Goal: Task Accomplishment & Management: Manage account settings

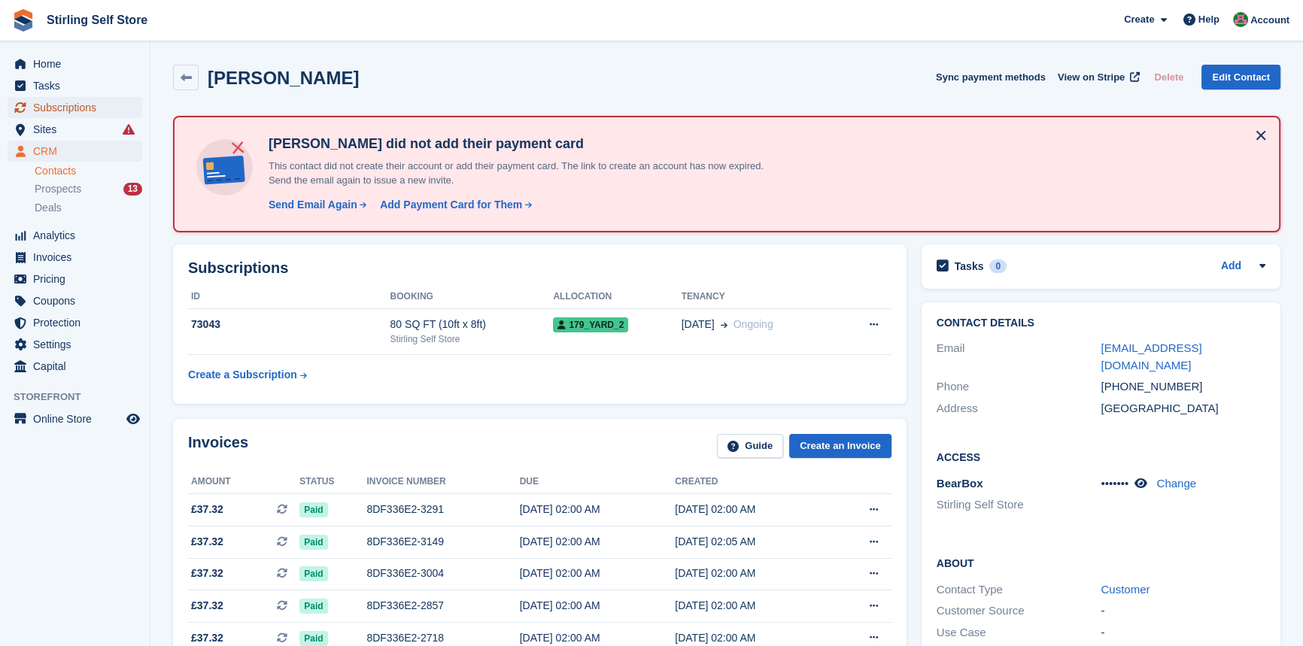
click at [77, 109] on span "Subscriptions" at bounding box center [78, 107] width 90 height 21
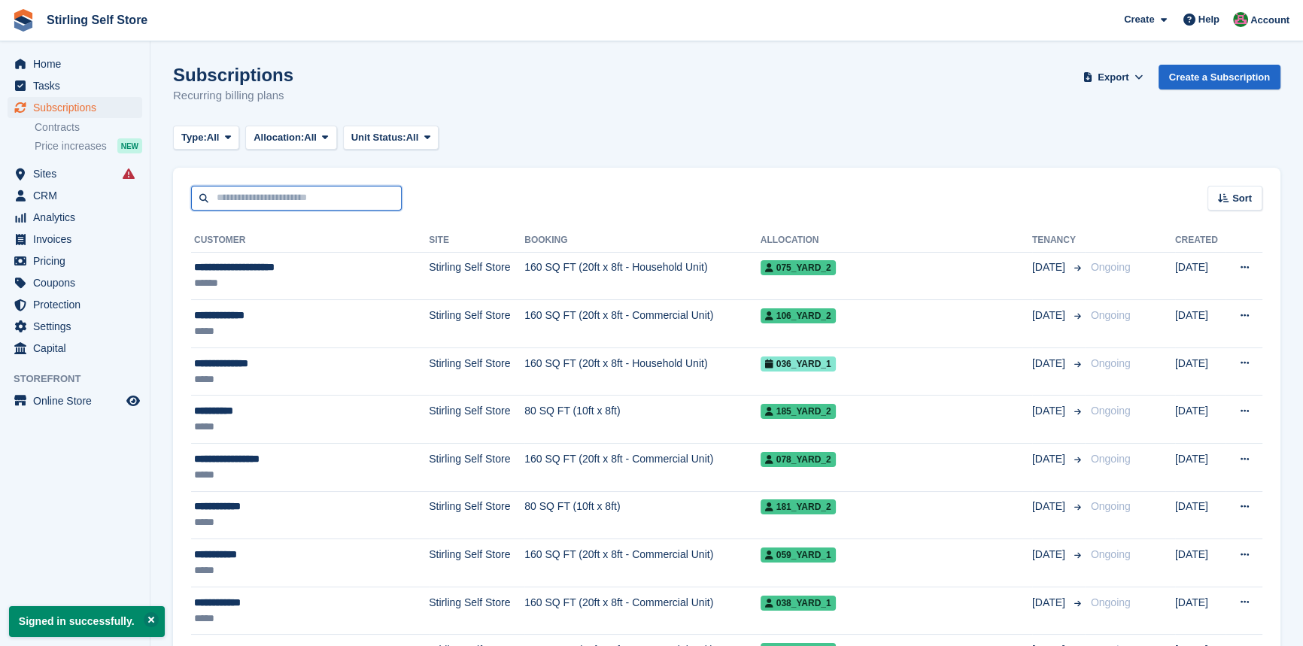
click at [286, 196] on input "text" at bounding box center [296, 198] width 211 height 25
type input "******"
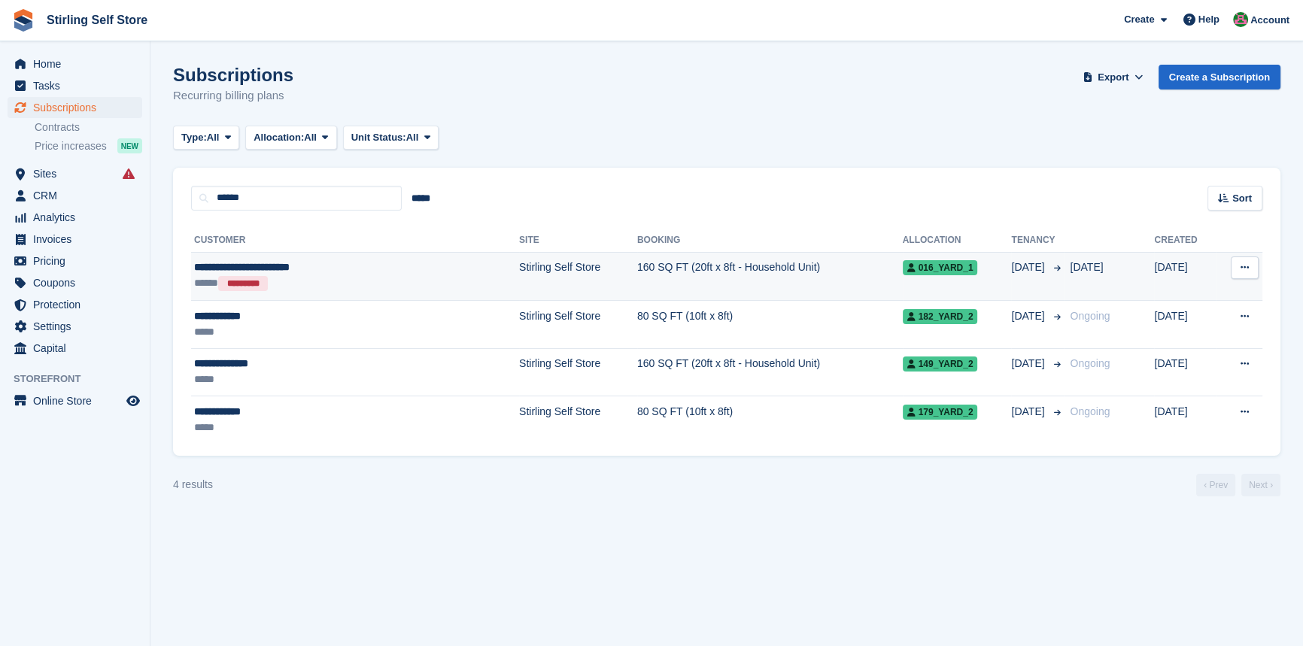
click at [637, 272] on td "160 SQ FT (20ft x 8ft - Household Unit)" at bounding box center [769, 276] width 265 height 48
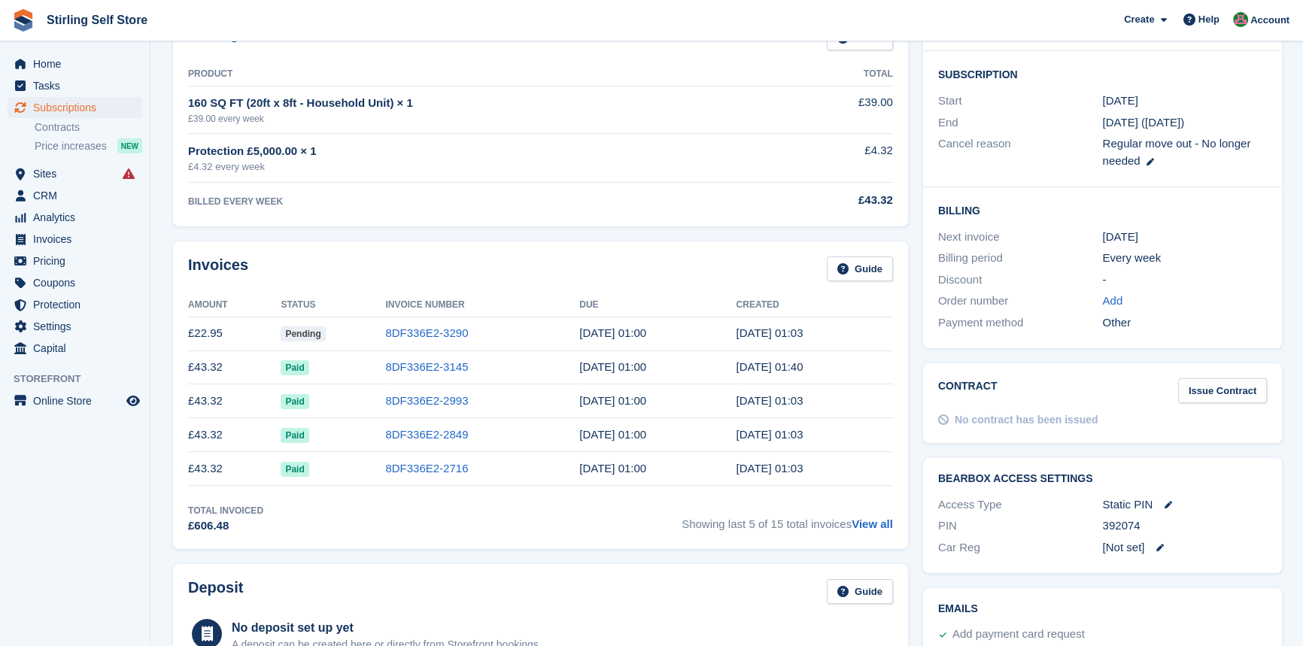
scroll to position [273, 0]
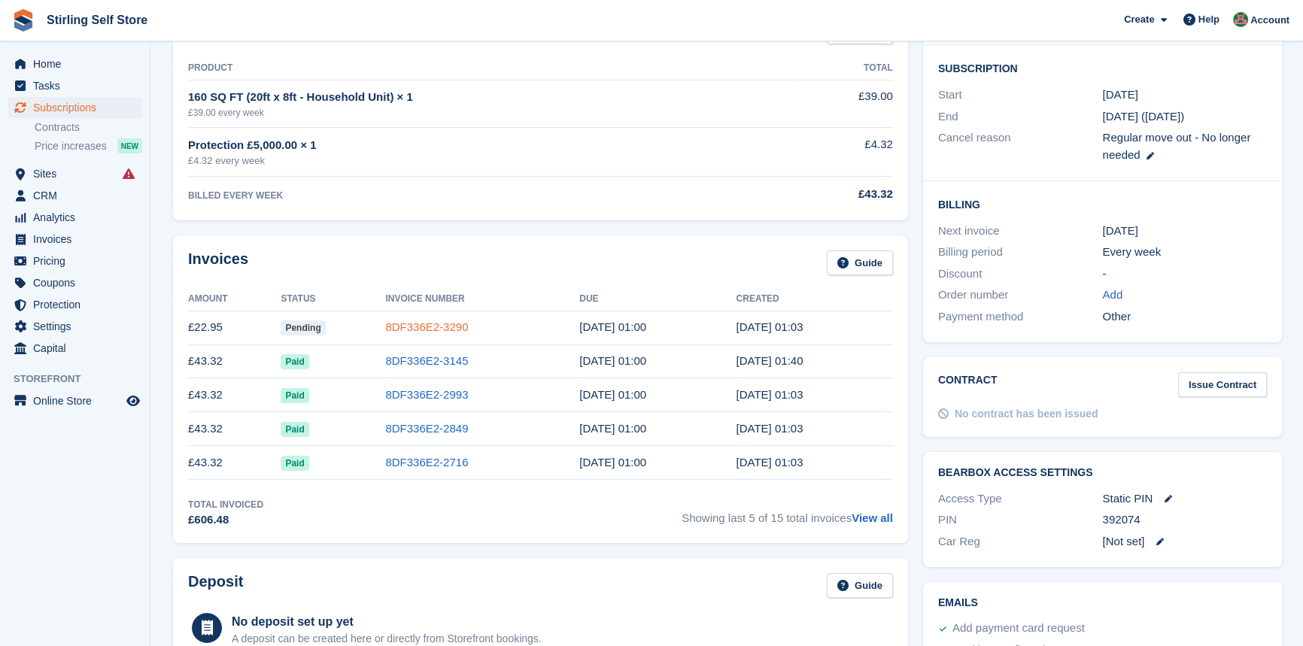
click at [420, 323] on link "8DF336E2-3290" at bounding box center [426, 326] width 83 height 13
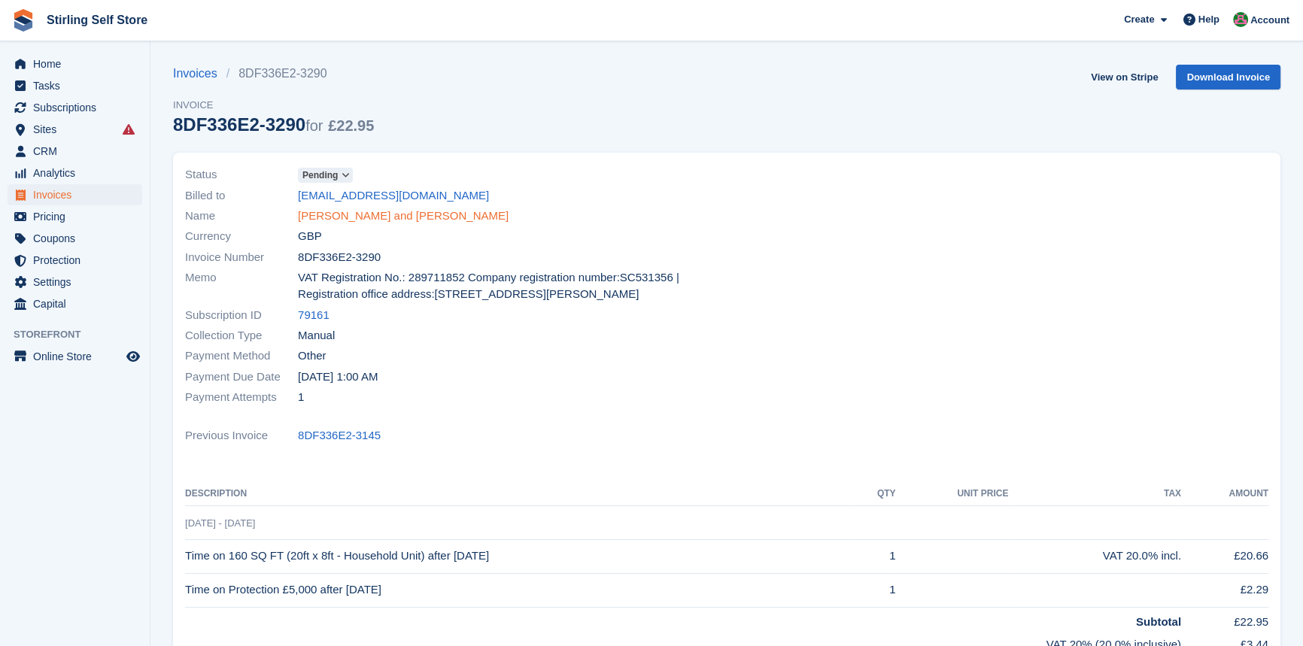
click at [375, 219] on link "[PERSON_NAME] and [PERSON_NAME]" at bounding box center [403, 216] width 211 height 17
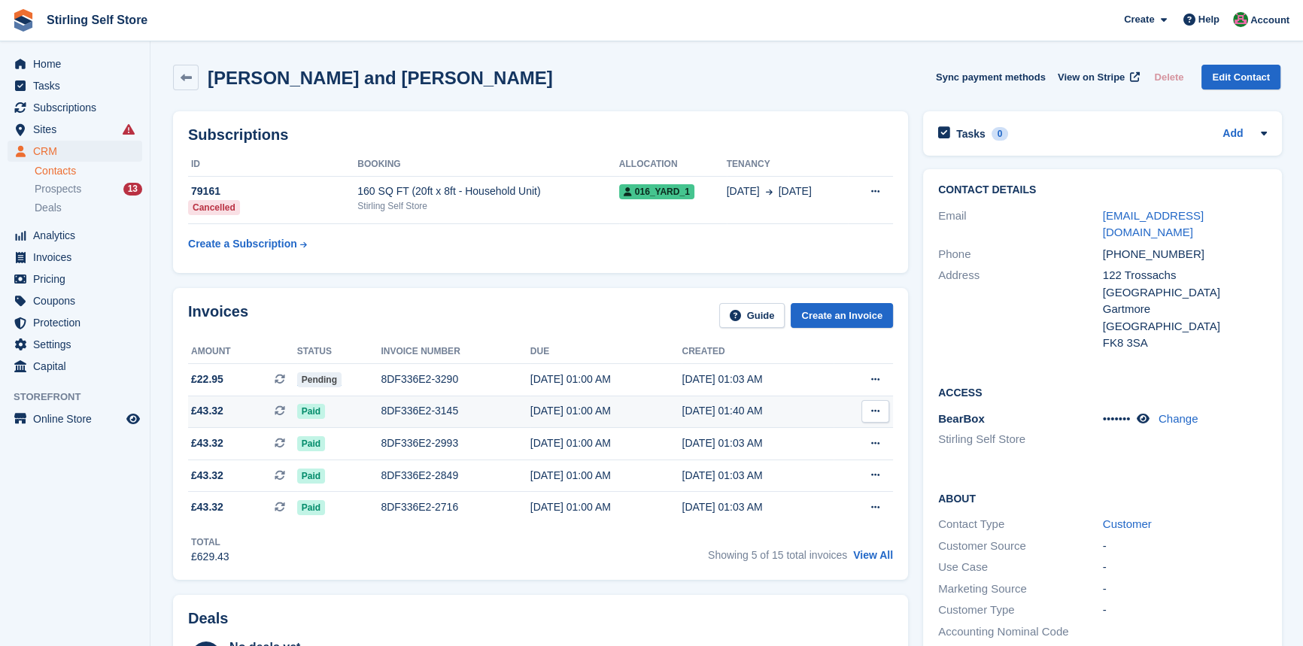
click at [411, 414] on div "8DF336E2-3145" at bounding box center [455, 411] width 149 height 16
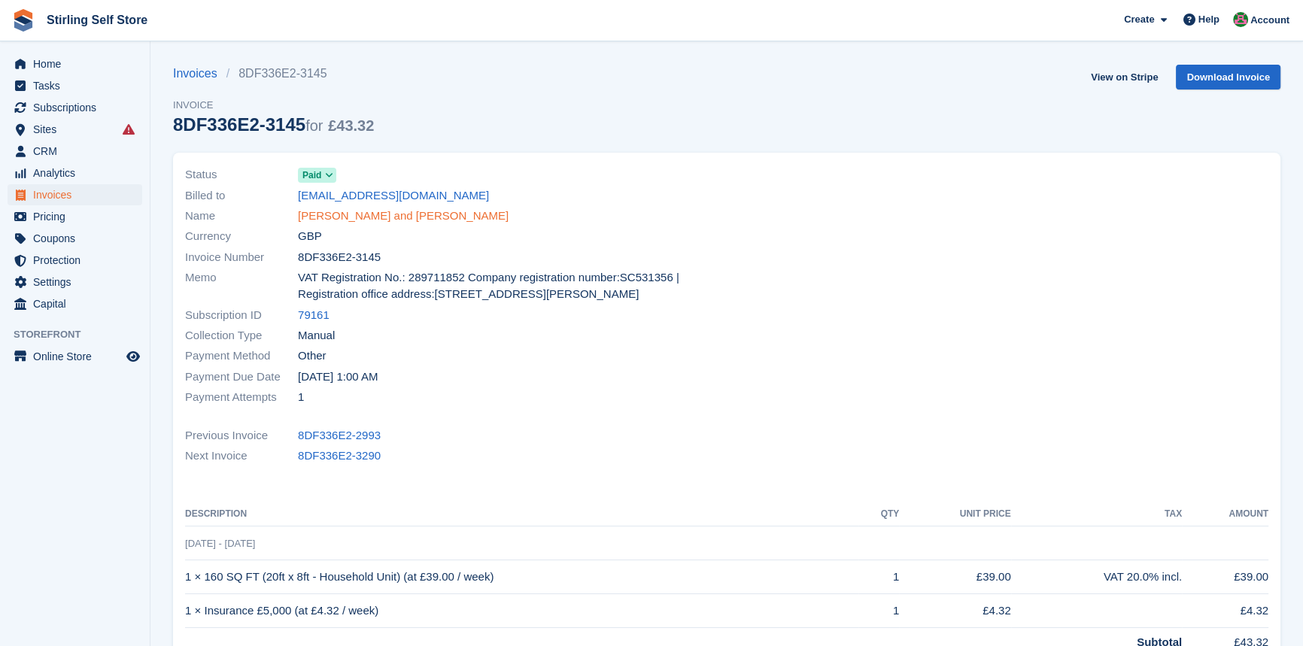
click at [365, 219] on link "[PERSON_NAME] and [PERSON_NAME]" at bounding box center [403, 216] width 211 height 17
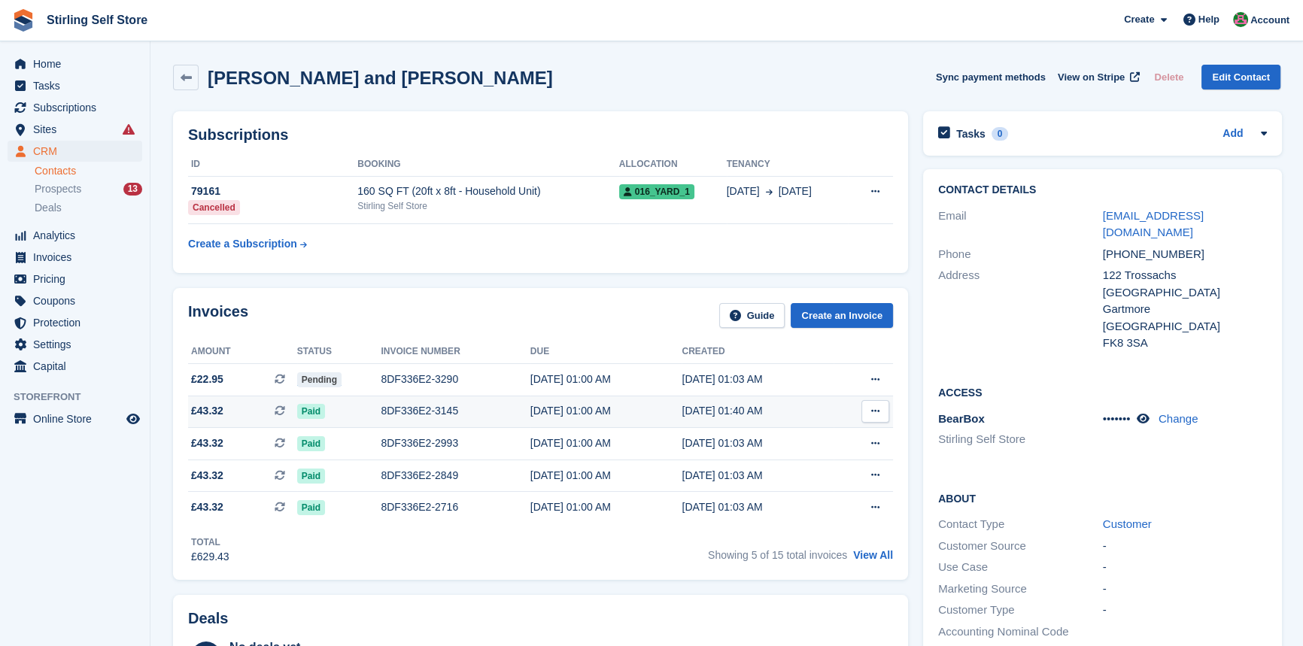
click at [423, 414] on div "8DF336E2-3145" at bounding box center [455, 411] width 149 height 16
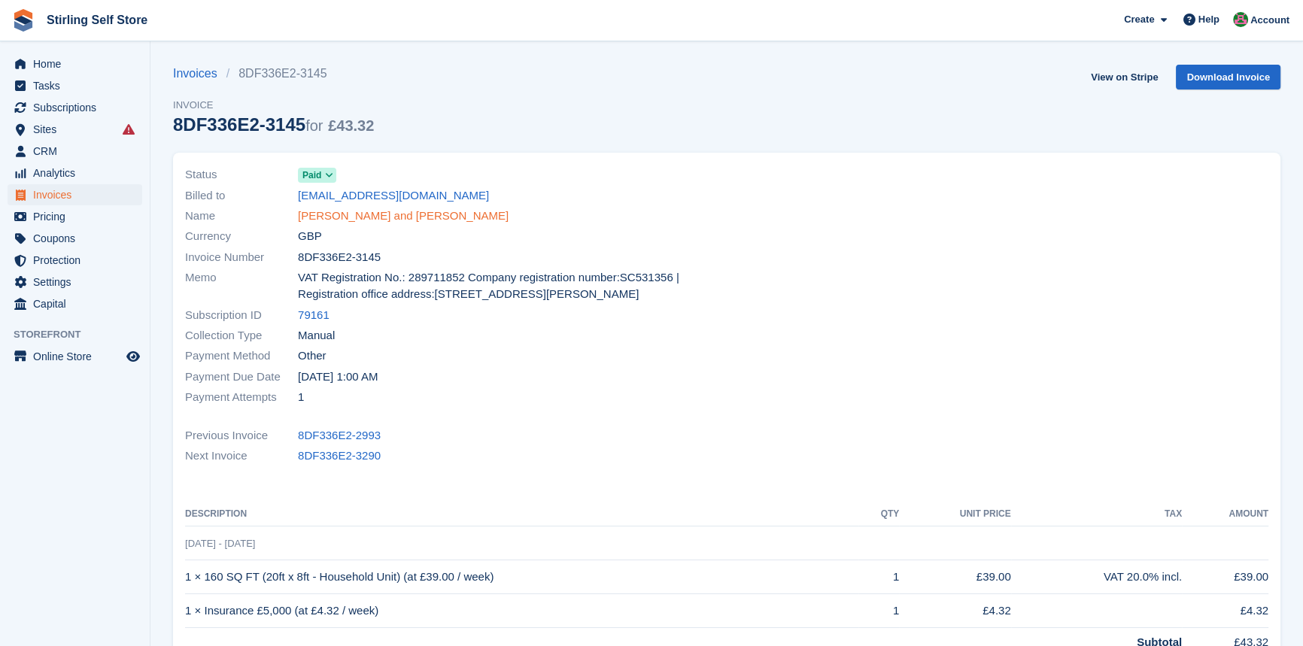
click at [383, 214] on link "[PERSON_NAME] and [PERSON_NAME]" at bounding box center [403, 216] width 211 height 17
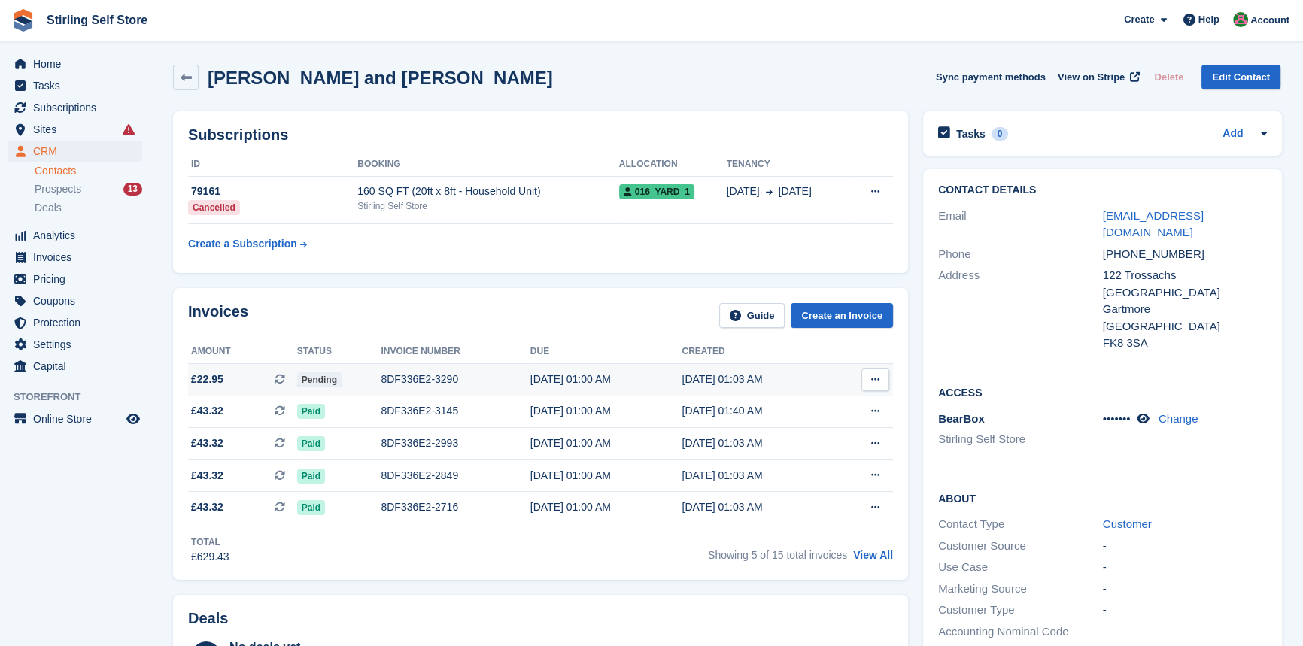
click at [435, 379] on div "8DF336E2-3290" at bounding box center [455, 380] width 149 height 16
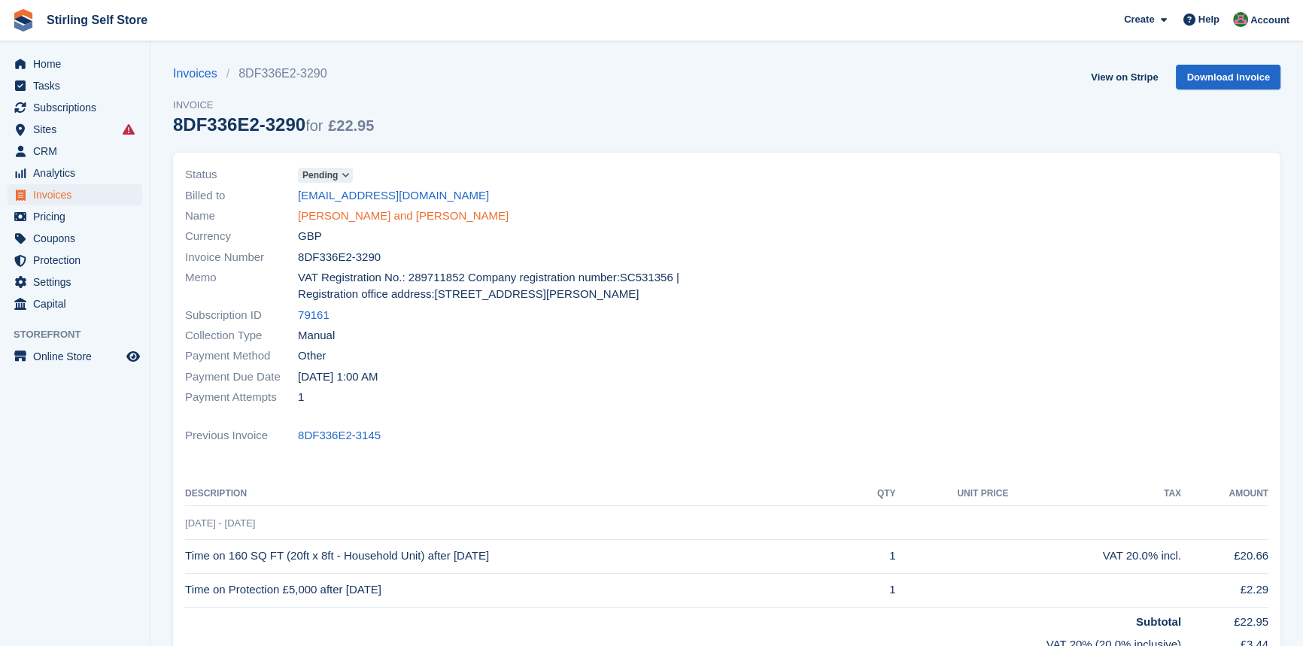
click at [356, 211] on link "[PERSON_NAME] and [PERSON_NAME]" at bounding box center [403, 216] width 211 height 17
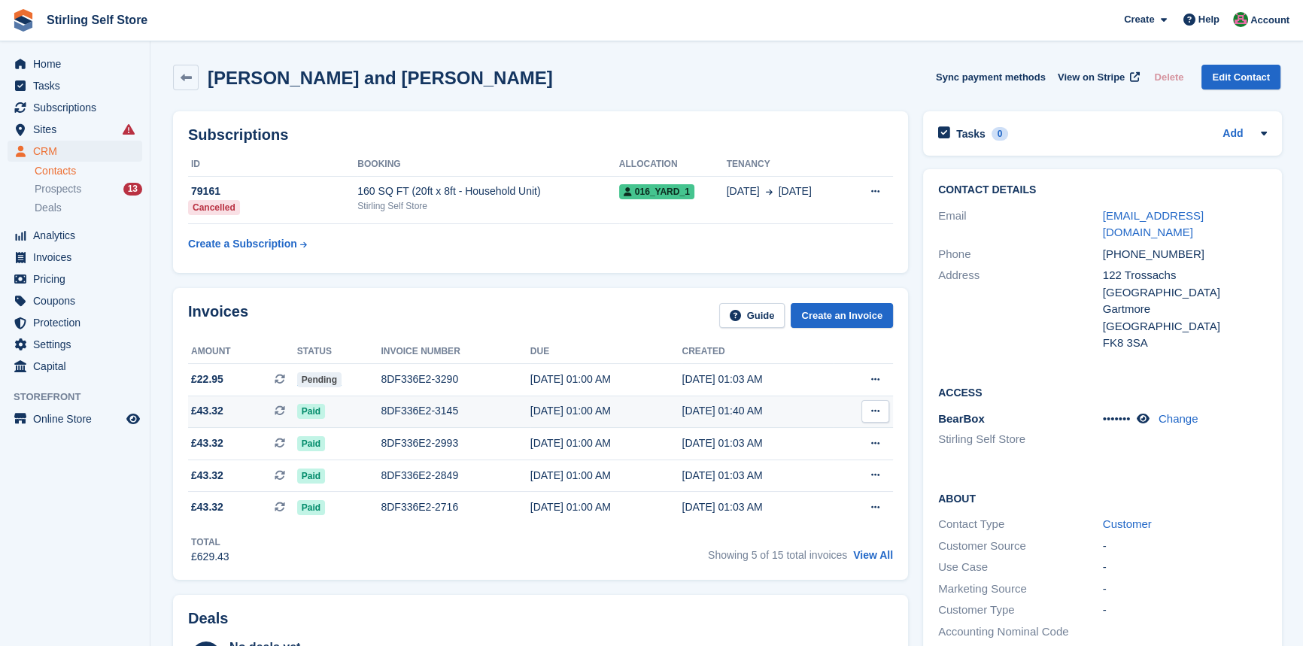
click at [425, 414] on div "8DF336E2-3145" at bounding box center [455, 411] width 149 height 16
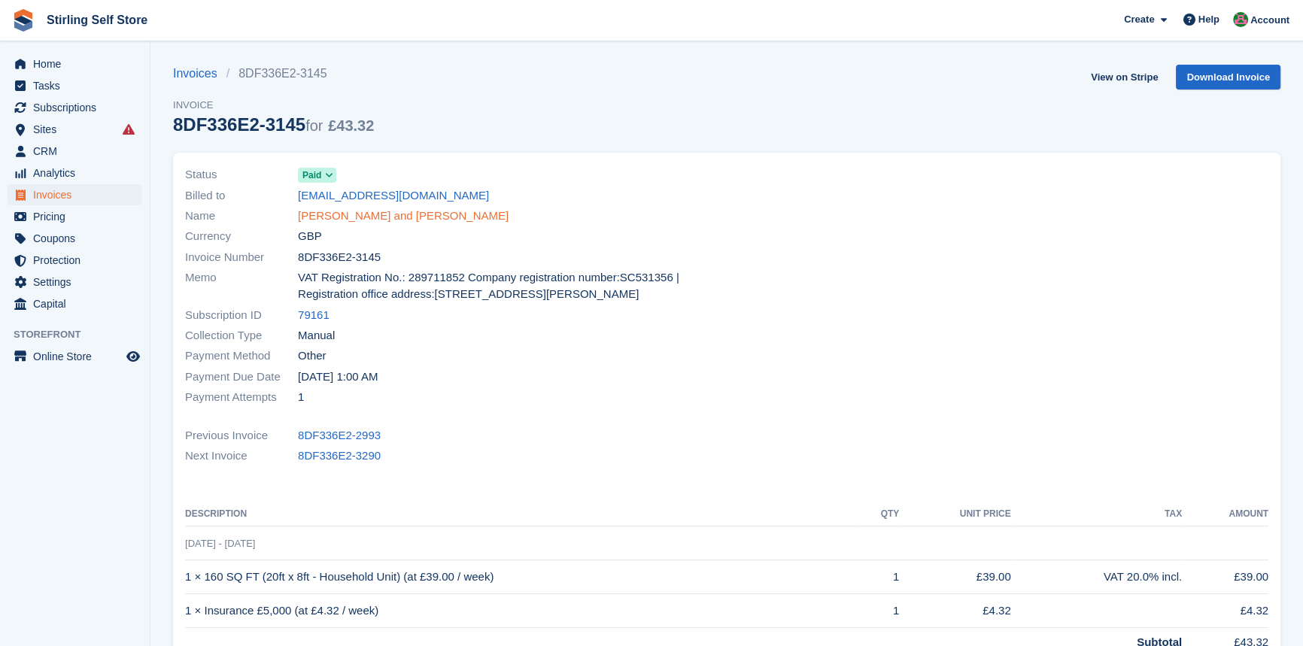
click at [391, 214] on link "[PERSON_NAME] and [PERSON_NAME]" at bounding box center [403, 216] width 211 height 17
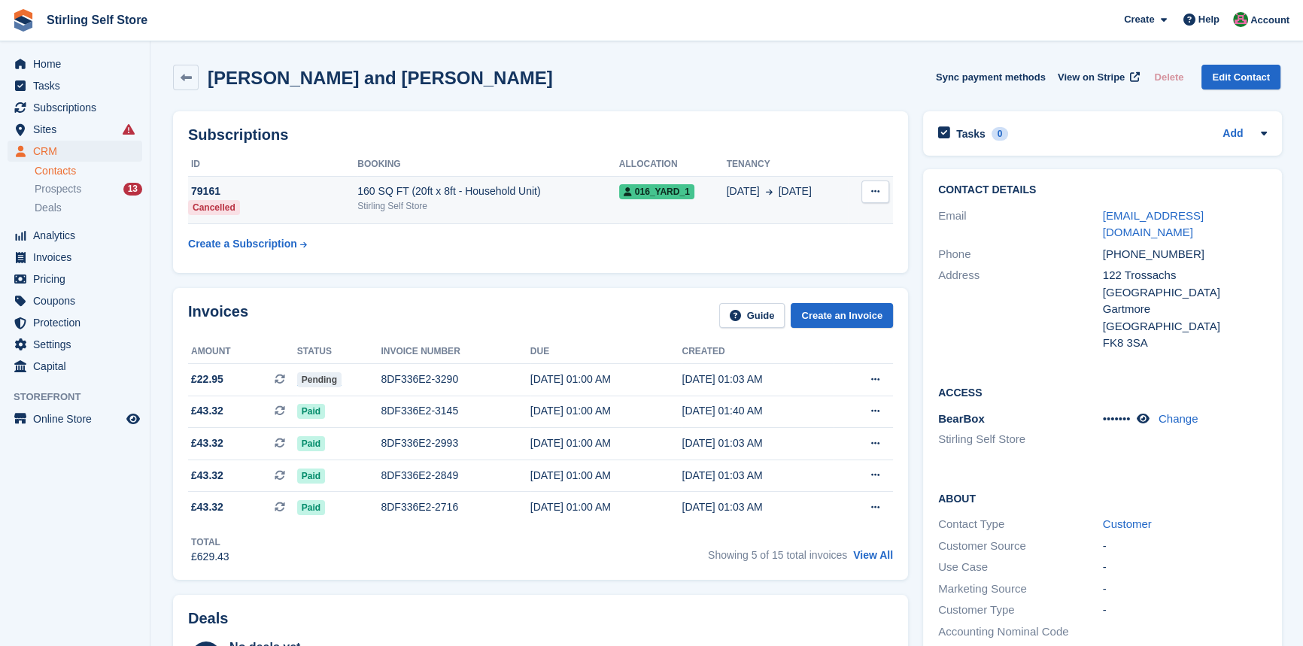
click at [502, 208] on div "Stirling Self Store" at bounding box center [488, 206] width 262 height 14
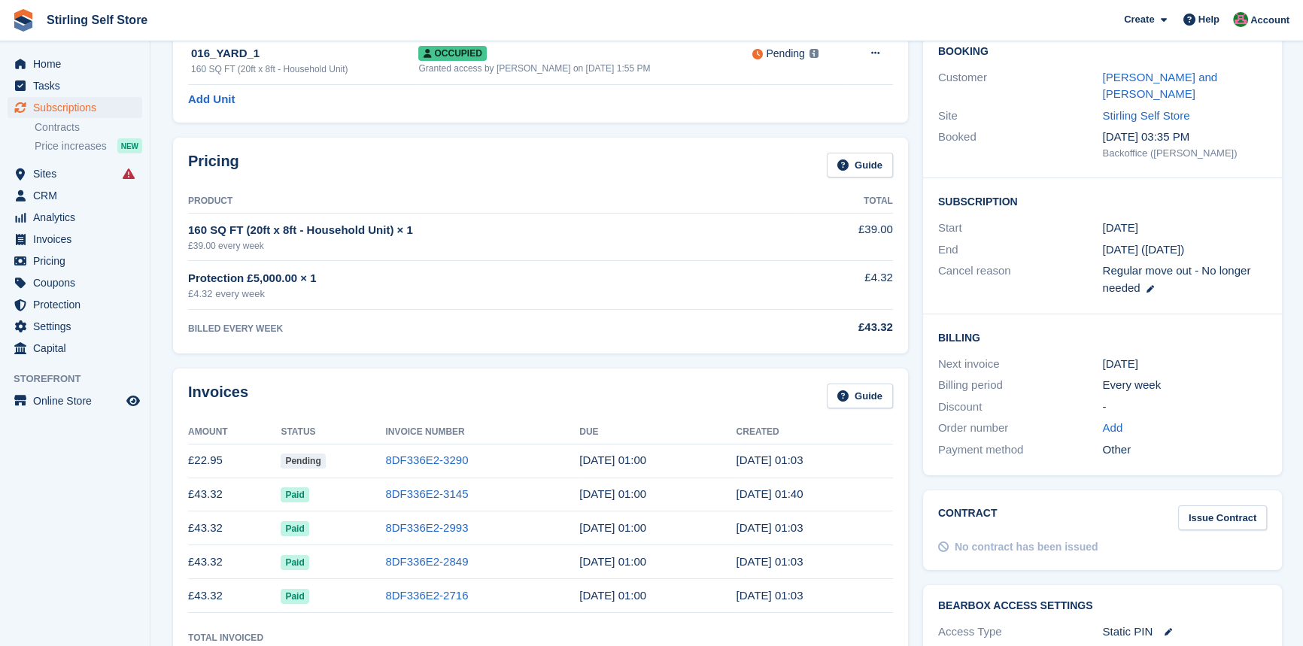
scroll to position [273, 0]
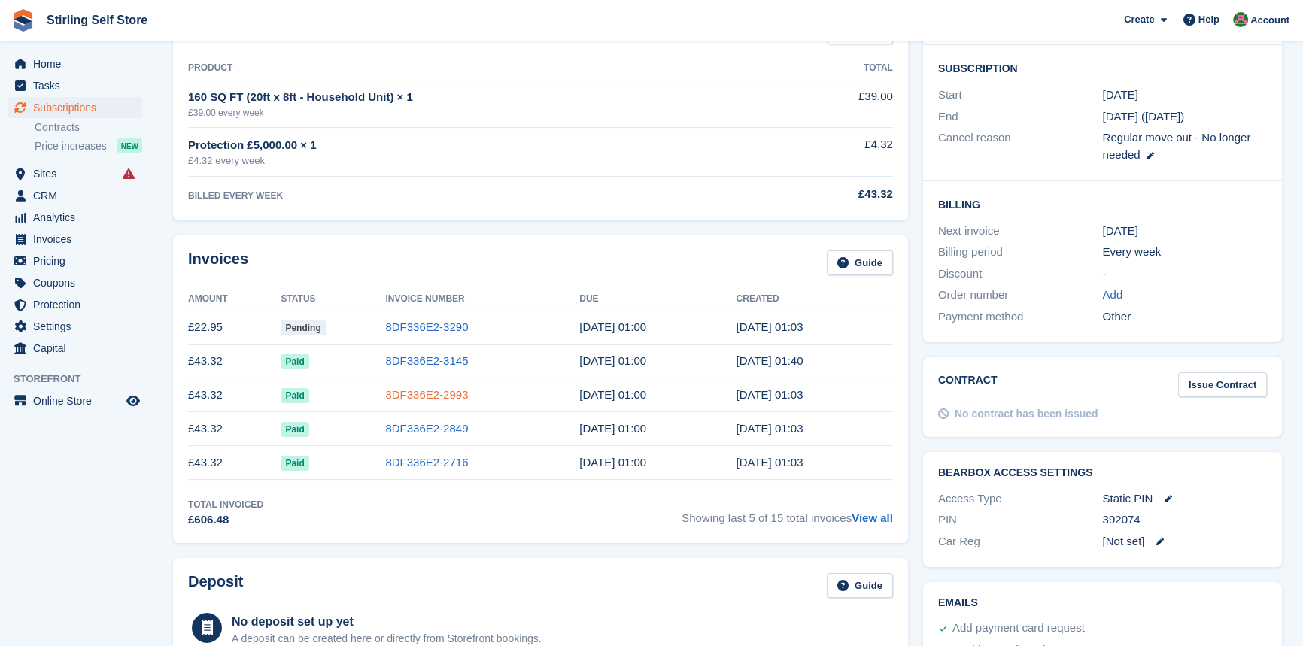
click at [424, 397] on link "8DF336E2-2993" at bounding box center [426, 394] width 83 height 13
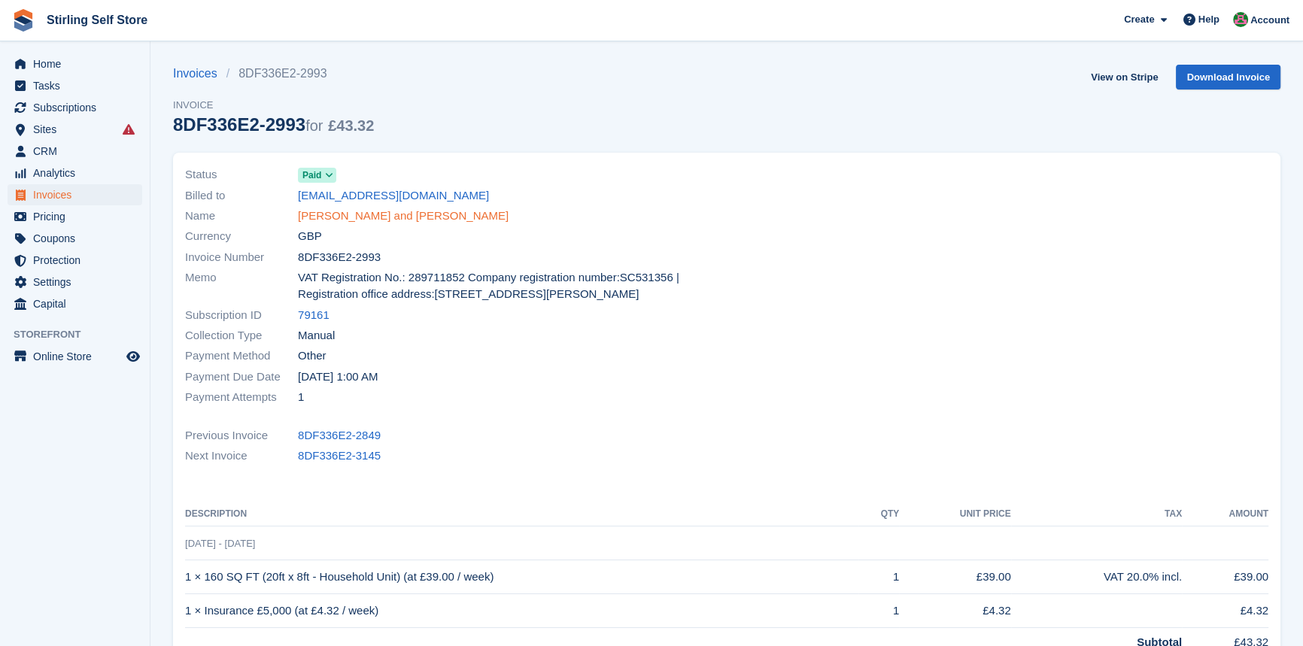
click at [360, 219] on link "[PERSON_NAME] and [PERSON_NAME]" at bounding box center [403, 216] width 211 height 17
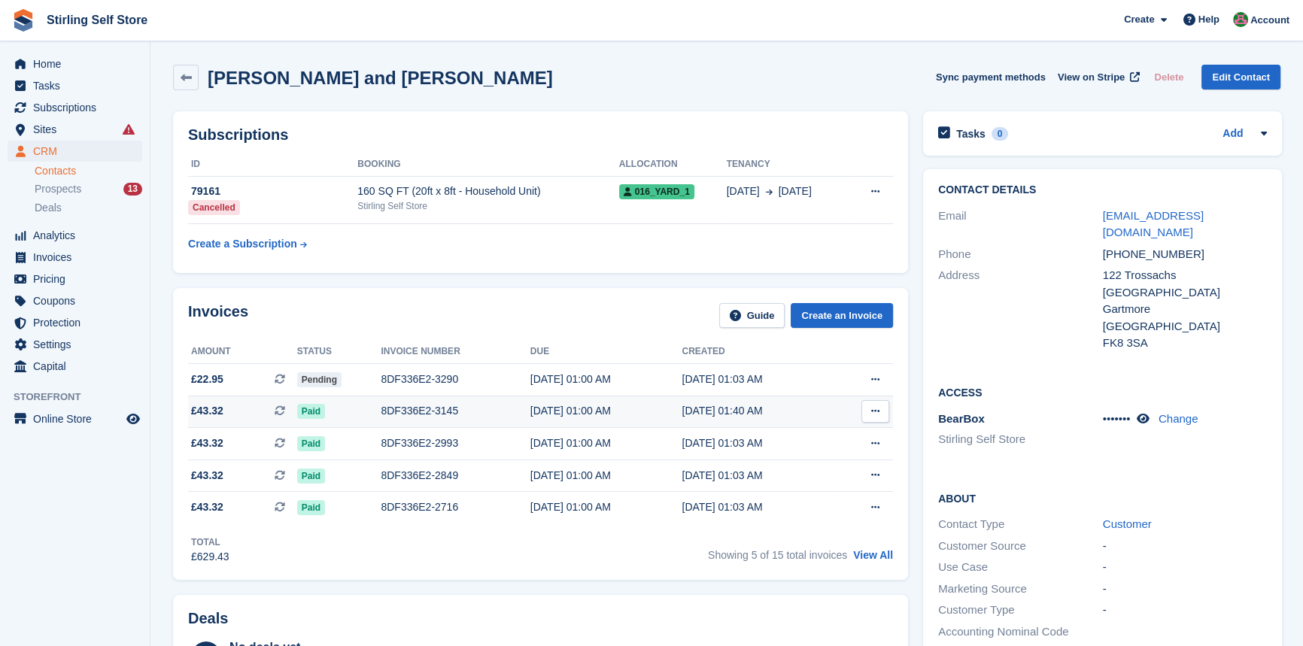
click at [399, 408] on div "8DF336E2-3145" at bounding box center [455, 411] width 149 height 16
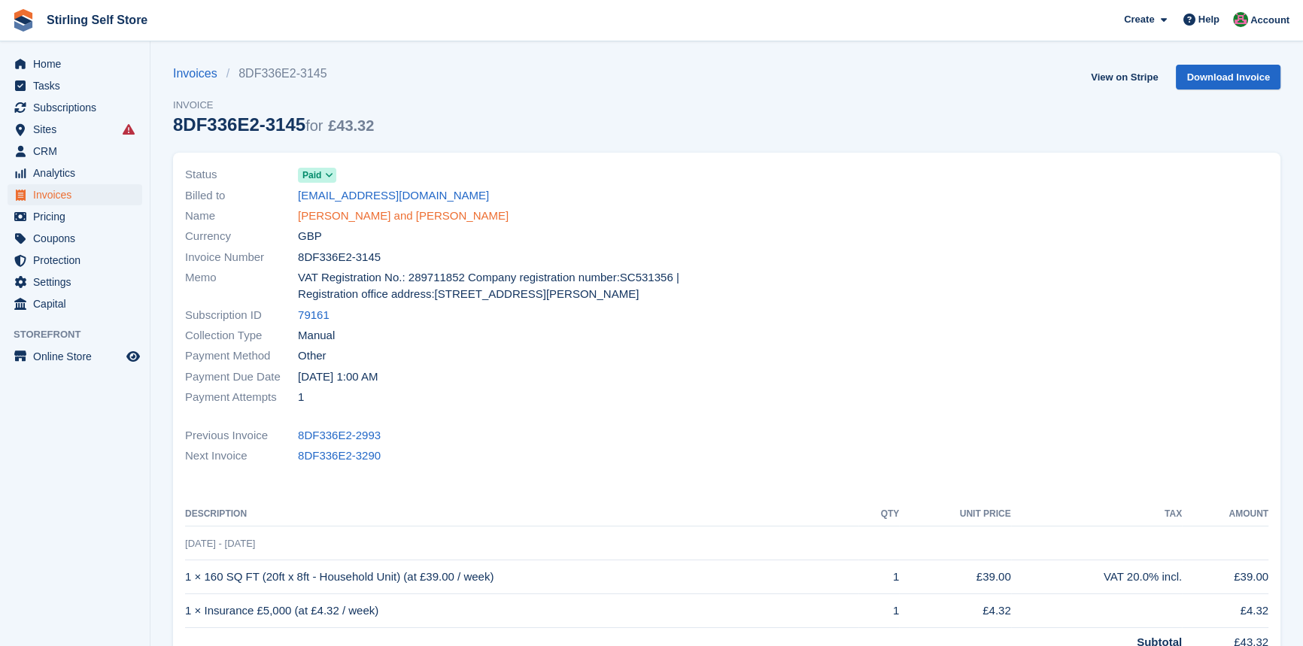
click at [360, 220] on link "[PERSON_NAME] and [PERSON_NAME]" at bounding box center [403, 216] width 211 height 17
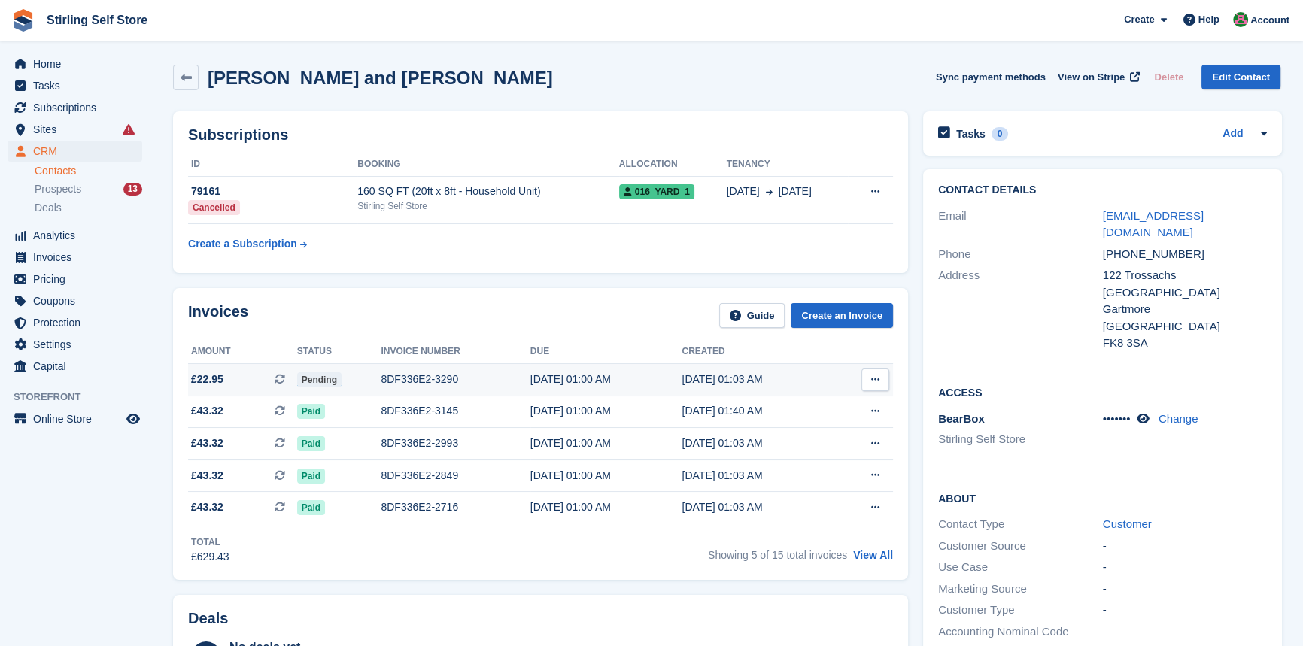
click at [435, 375] on div "8DF336E2-3290" at bounding box center [455, 380] width 149 height 16
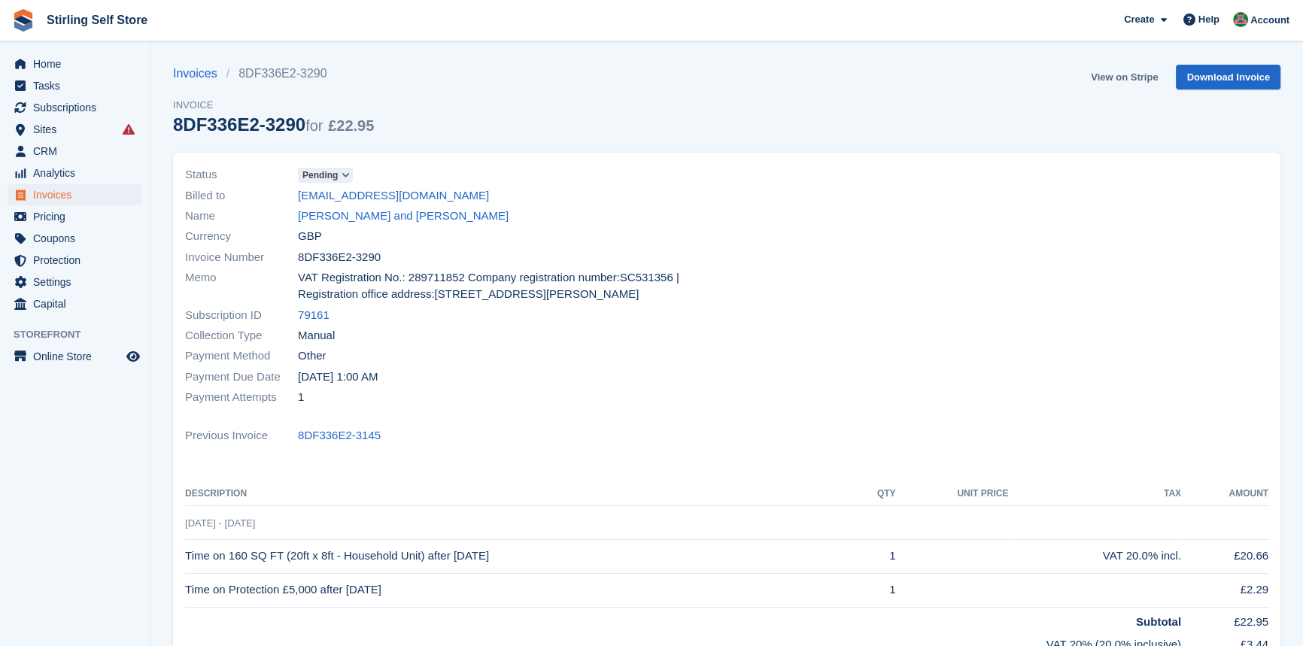
click at [1122, 75] on link "View on Stripe" at bounding box center [1124, 77] width 79 height 25
